Goal: Check status: Check status

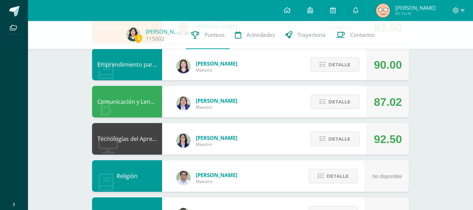
scroll to position [177, 0]
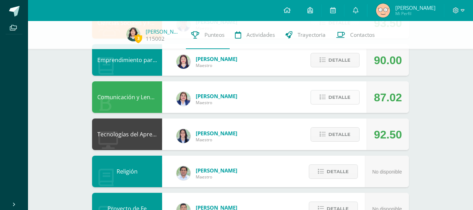
click at [335, 96] on span "Detalle" at bounding box center [339, 97] width 22 height 13
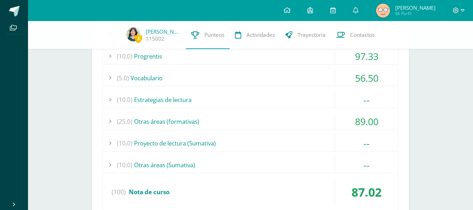
scroll to position [338, 0]
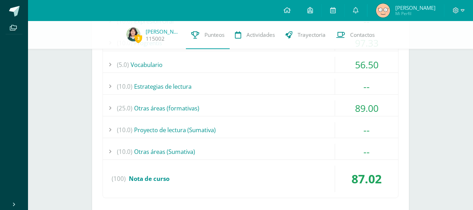
click at [209, 111] on div "(25.0) Otras áreas (formativas)" at bounding box center [250, 108] width 295 height 16
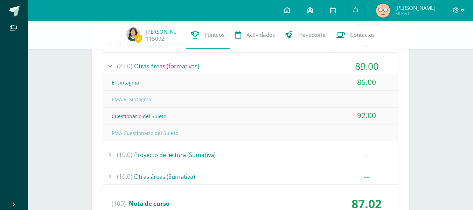
scroll to position [380, 0]
click at [171, 64] on div "(25.0) Otras áreas (formativas)" at bounding box center [250, 66] width 295 height 16
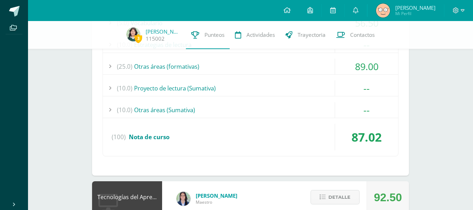
click at [205, 86] on div "(10.0) Proyecto de lectura (Sumativa)" at bounding box center [250, 88] width 295 height 16
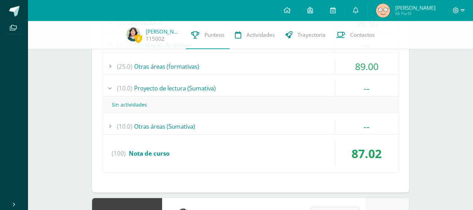
click at [236, 90] on div "(10.0) Proyecto de lectura (Sumativa)" at bounding box center [250, 88] width 295 height 16
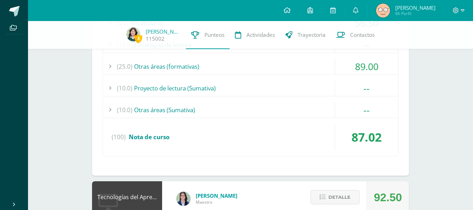
click at [219, 110] on div "(10.0) Otras áreas ([GEOGRAPHIC_DATA])" at bounding box center [250, 110] width 295 height 16
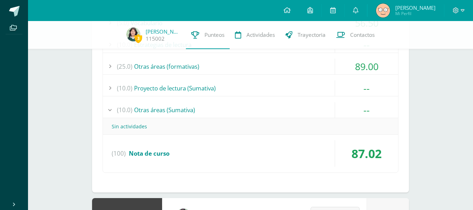
click at [229, 112] on div "(10.0) Otras áreas ([GEOGRAPHIC_DATA])" at bounding box center [250, 110] width 295 height 16
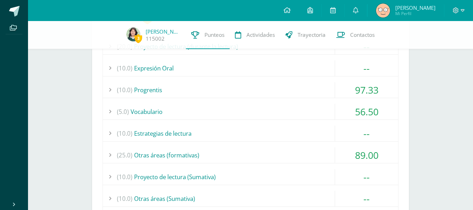
scroll to position [289, 0]
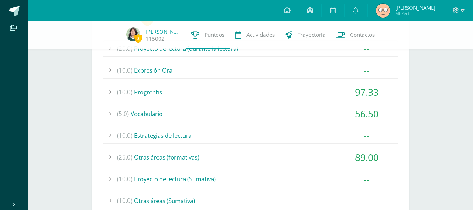
click at [208, 135] on div "(10.0) Estrategias de lectura" at bounding box center [250, 135] width 295 height 16
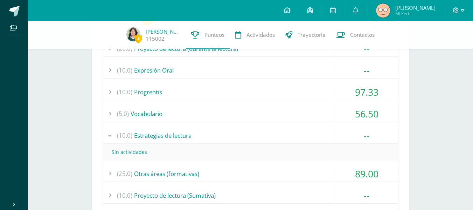
click at [212, 137] on div "(10.0) Estrategias de lectura" at bounding box center [250, 135] width 295 height 16
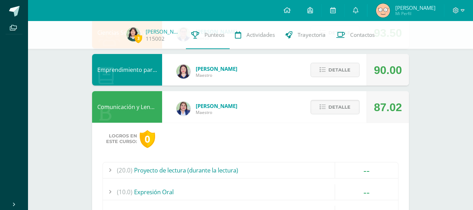
scroll to position [166, 0]
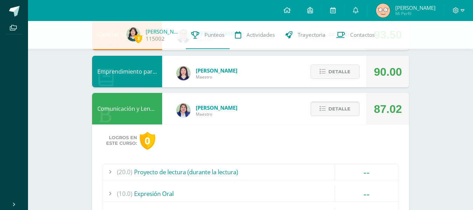
click at [334, 108] on span "Detalle" at bounding box center [339, 108] width 22 height 13
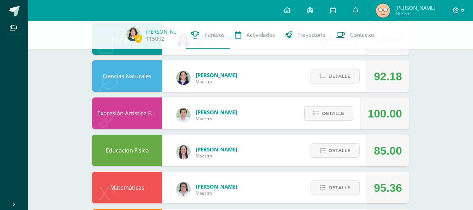
scroll to position [384, 0]
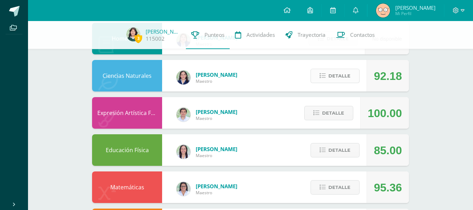
click at [321, 79] on button "Detalle" at bounding box center [334, 76] width 49 height 14
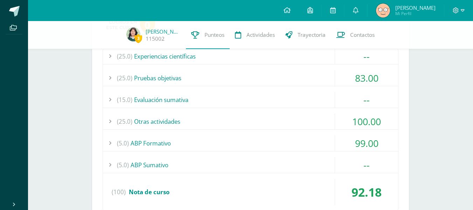
scroll to position [488, 0]
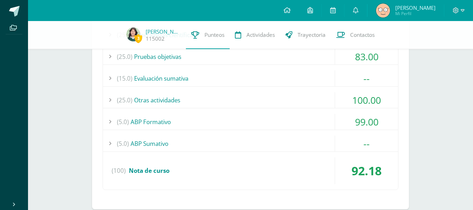
click at [191, 125] on div "(5.0) ABP Formativo" at bounding box center [250, 122] width 295 height 16
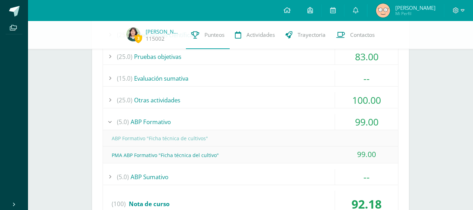
click at [205, 124] on div "(5.0) ABP Formativo" at bounding box center [250, 122] width 295 height 16
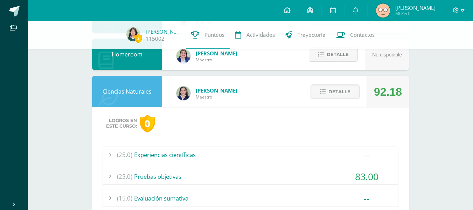
scroll to position [367, 0]
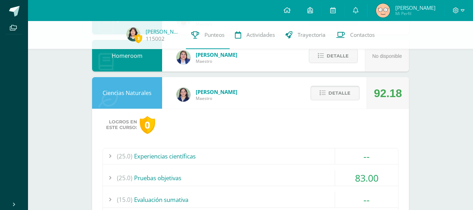
click at [340, 90] on span "Detalle" at bounding box center [339, 92] width 22 height 13
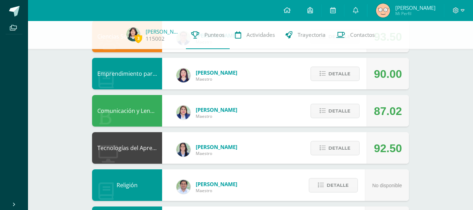
scroll to position [0, 0]
